Goal: Check status: Check status

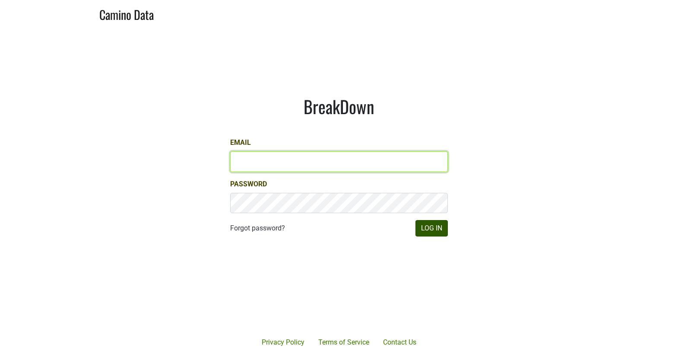
type input "matt@dumol.com"
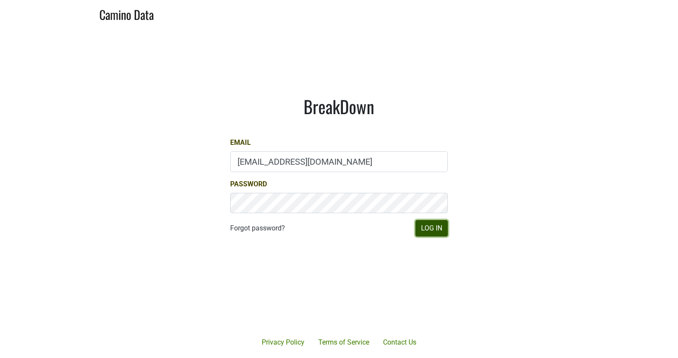
click at [432, 222] on button "Log In" at bounding box center [432, 228] width 32 height 16
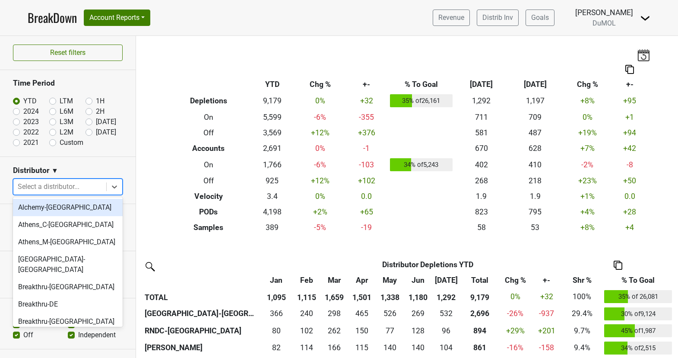
click at [60, 184] on div at bounding box center [60, 187] width 84 height 12
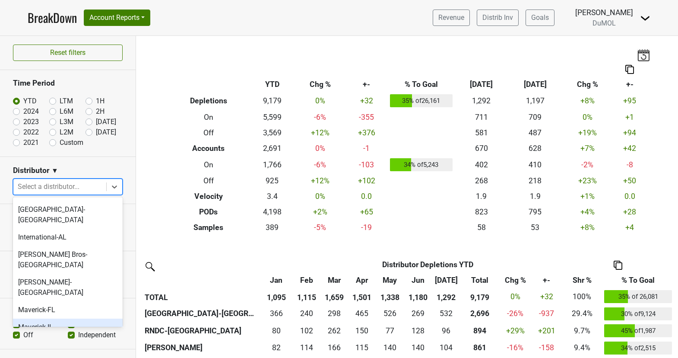
scroll to position [406, 0]
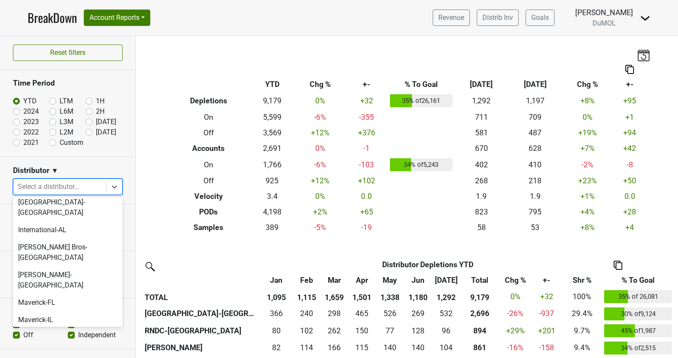
click at [77, 328] on div "[GEOGRAPHIC_DATA]-[GEOGRAPHIC_DATA]" at bounding box center [68, 342] width 110 height 28
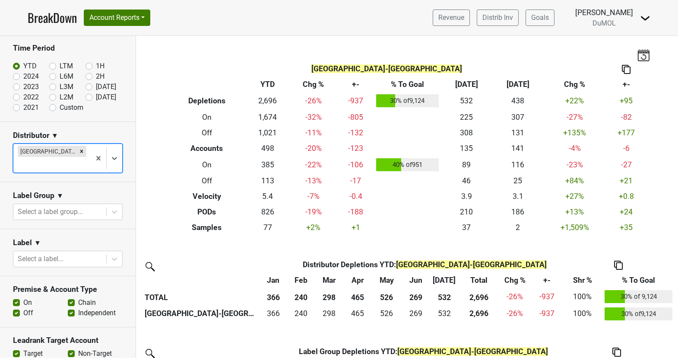
scroll to position [27, 0]
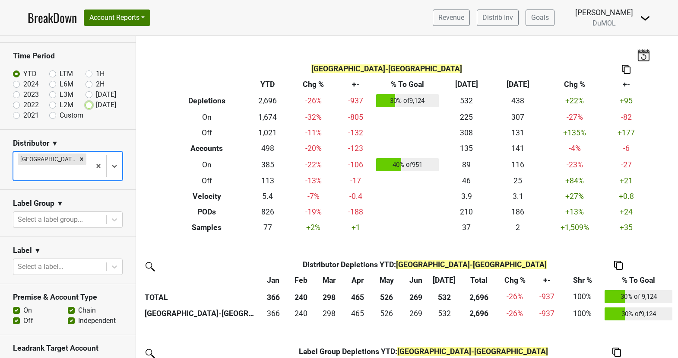
click at [92, 102] on input "[DATE]" at bounding box center [103, 104] width 35 height 9
radio input "true"
